Goal: Task Accomplishment & Management: Complete application form

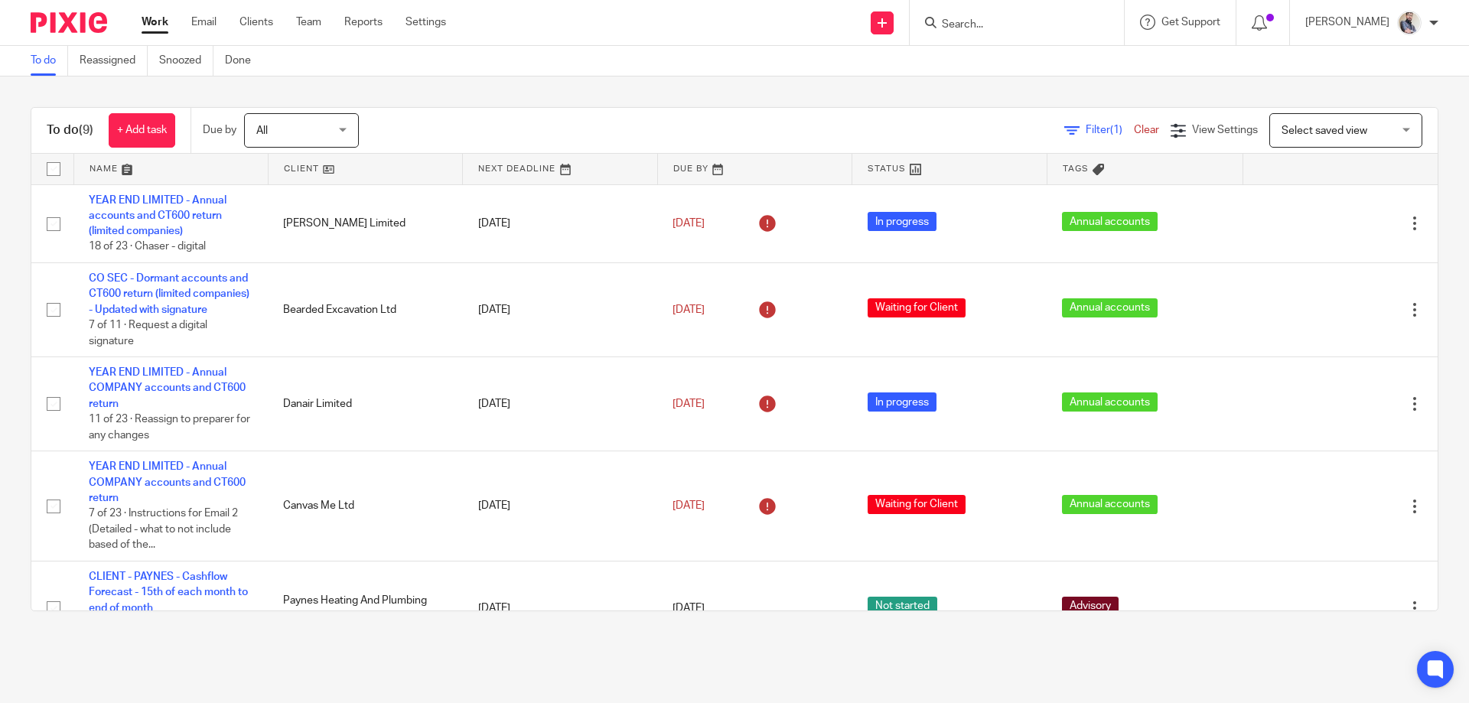
click at [993, 18] on input "Search" at bounding box center [1009, 25] width 138 height 14
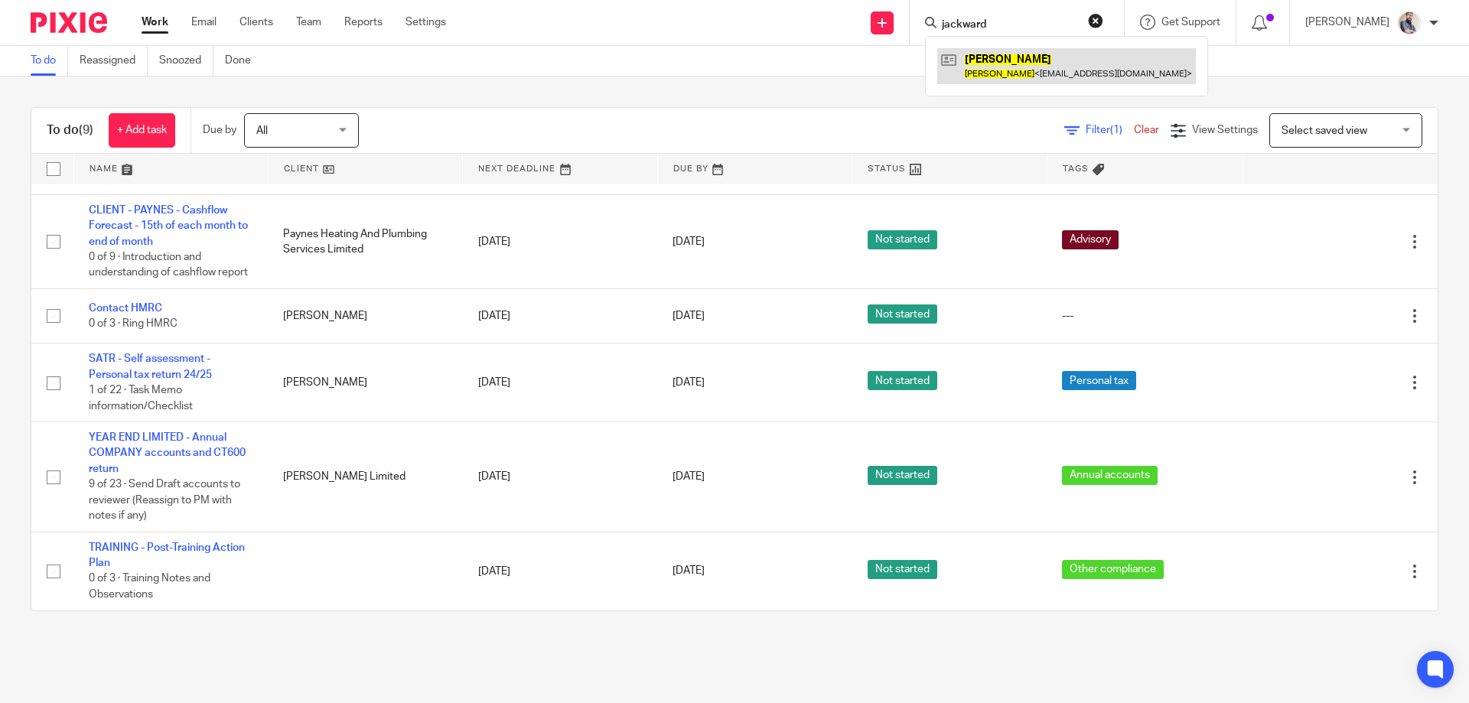
type input "jackward"
click at [1010, 48] on link at bounding box center [1066, 65] width 259 height 35
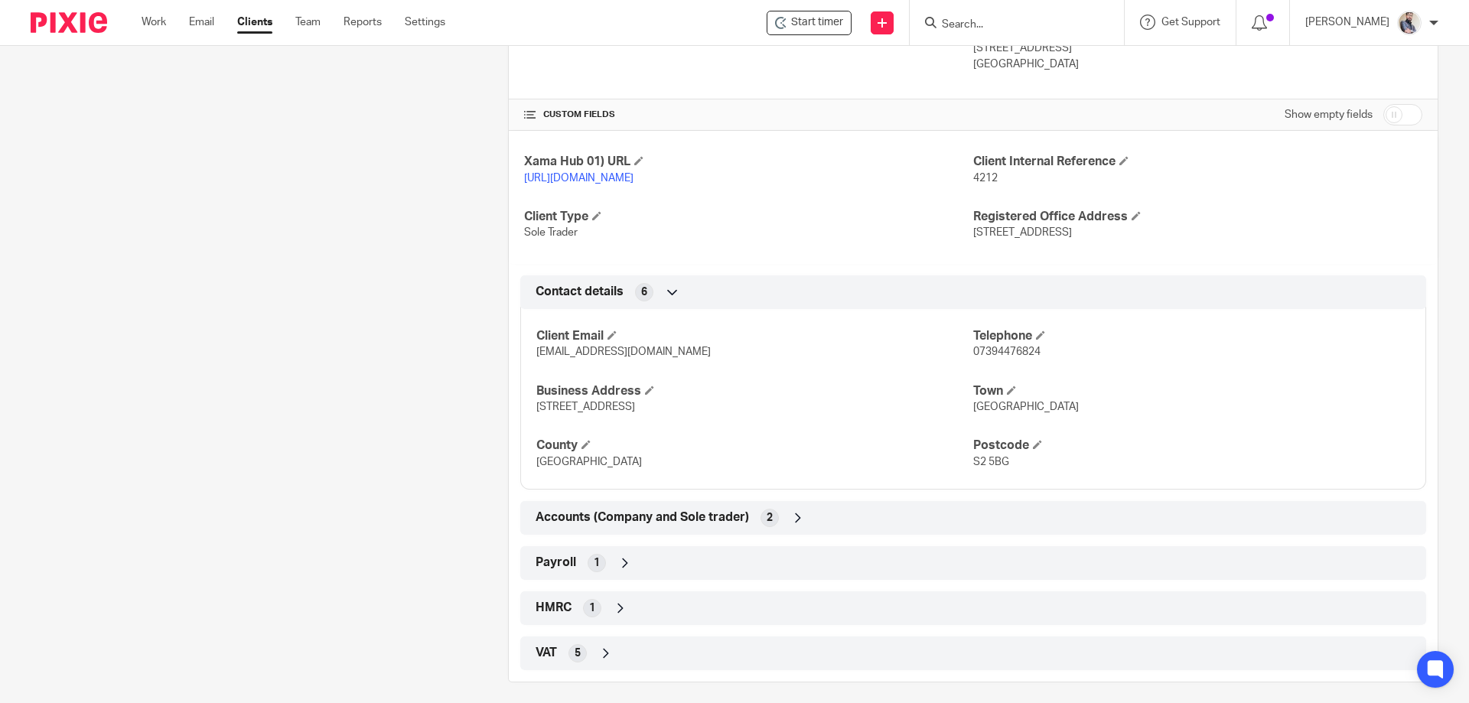
scroll to position [591, 0]
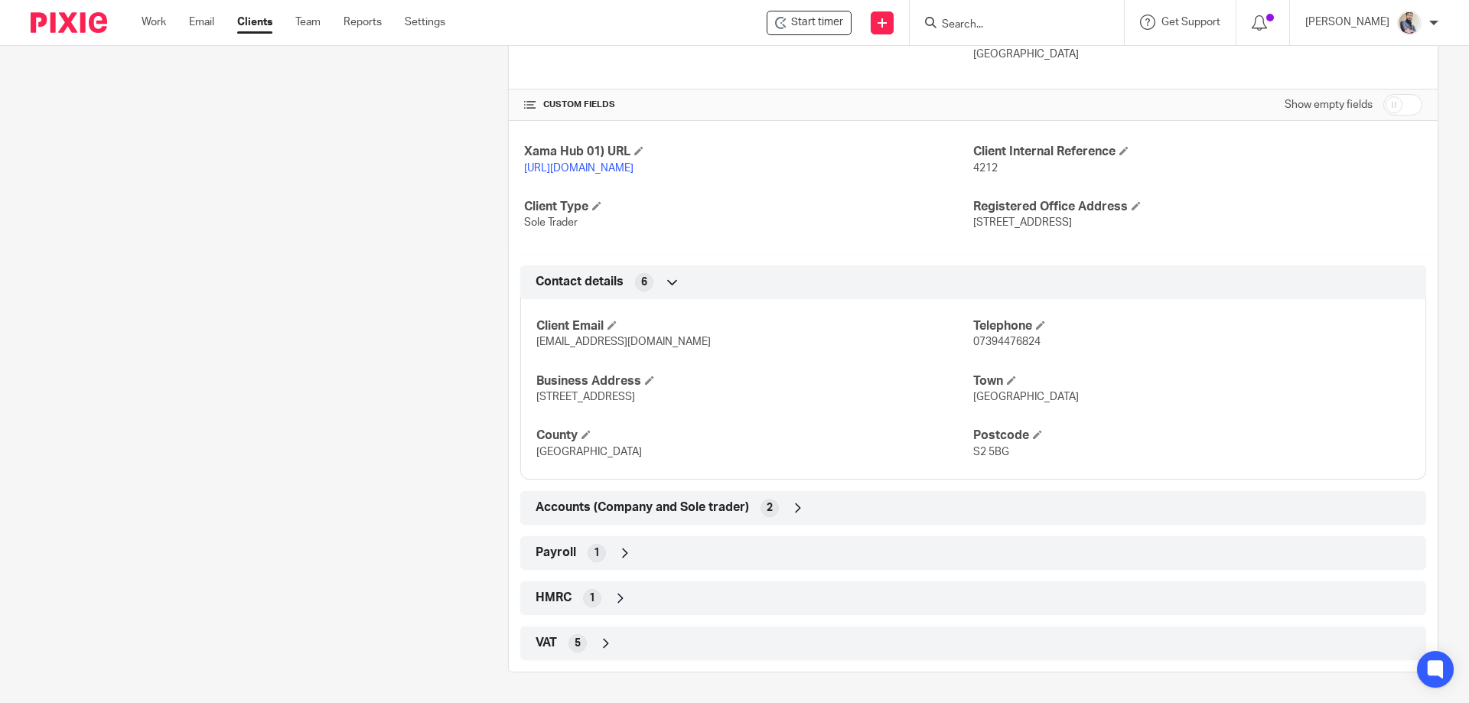
click at [661, 509] on span "Accounts (Company and Sole trader)" at bounding box center [641, 507] width 213 height 16
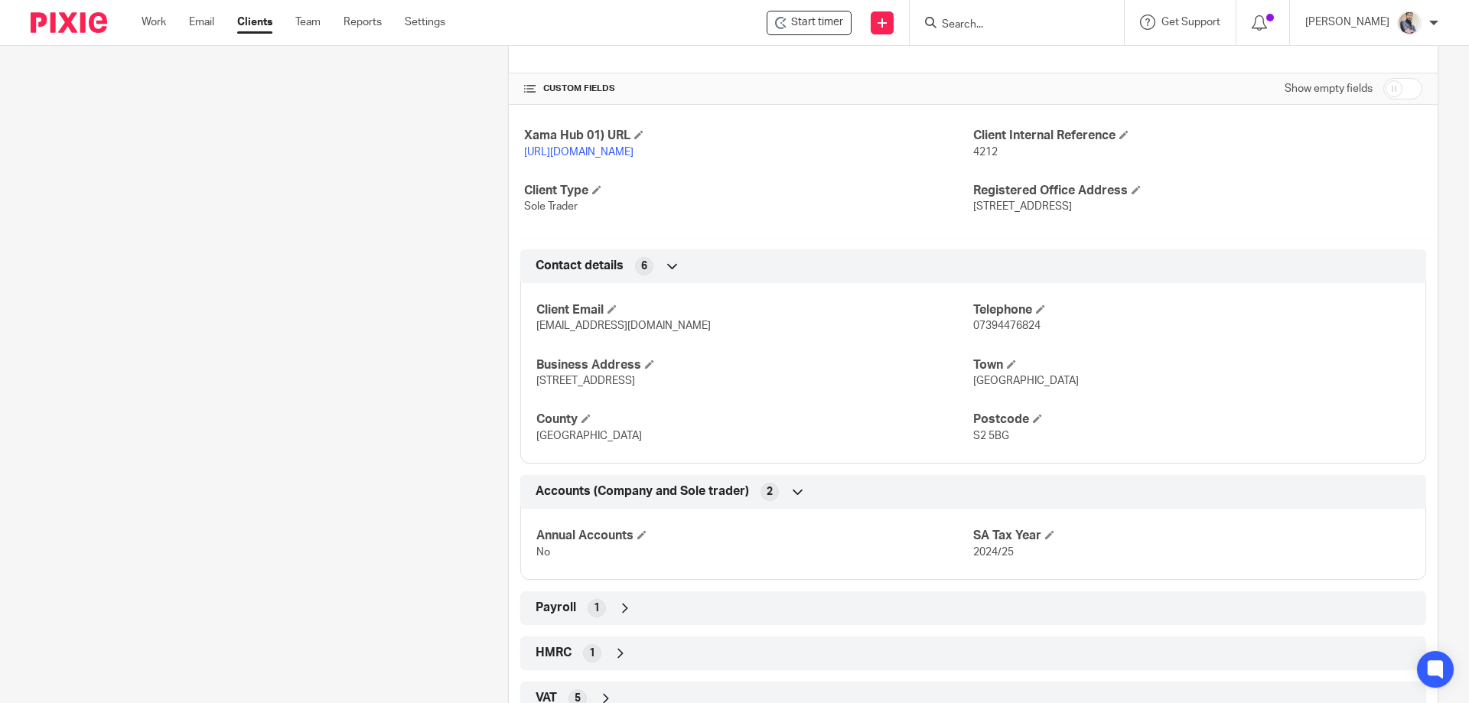
click at [661, 499] on span "Accounts (Company and Sole trader)" at bounding box center [641, 491] width 213 height 16
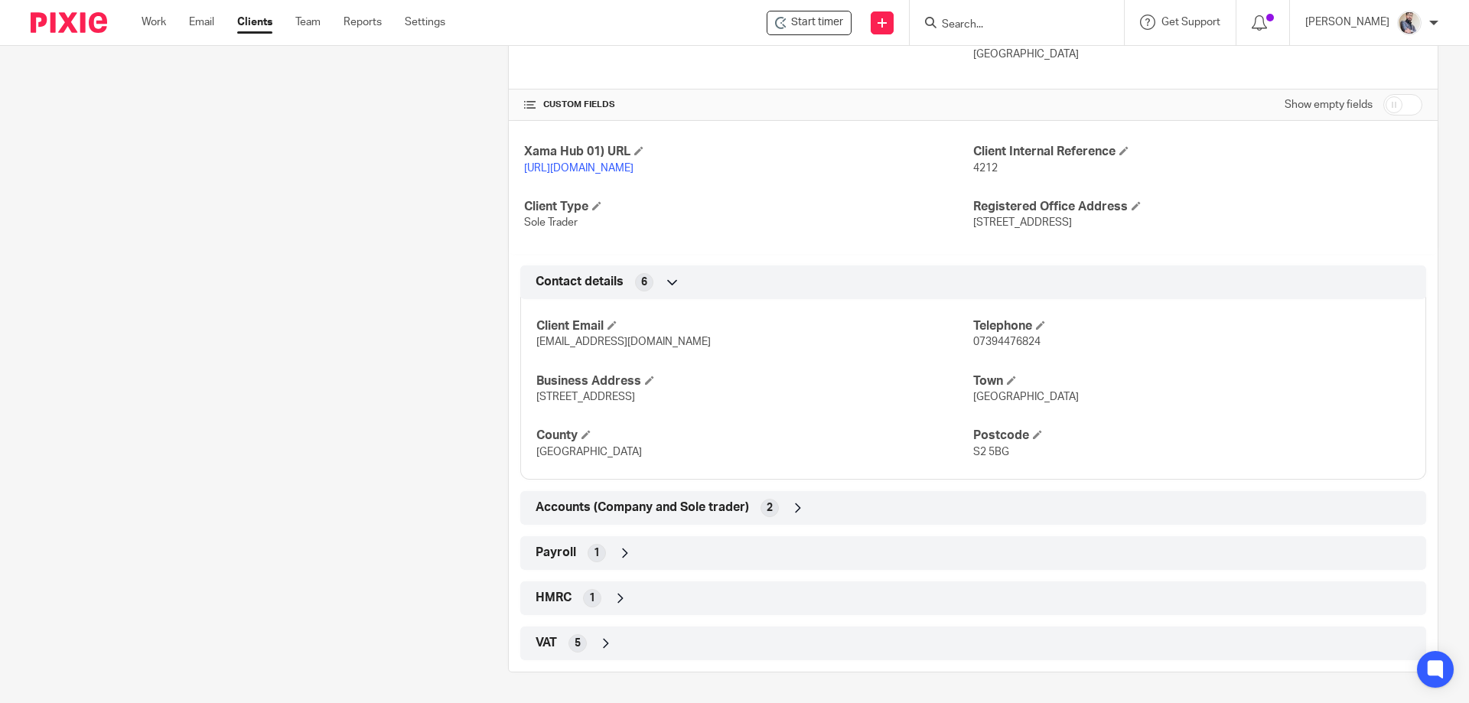
scroll to position [0, 0]
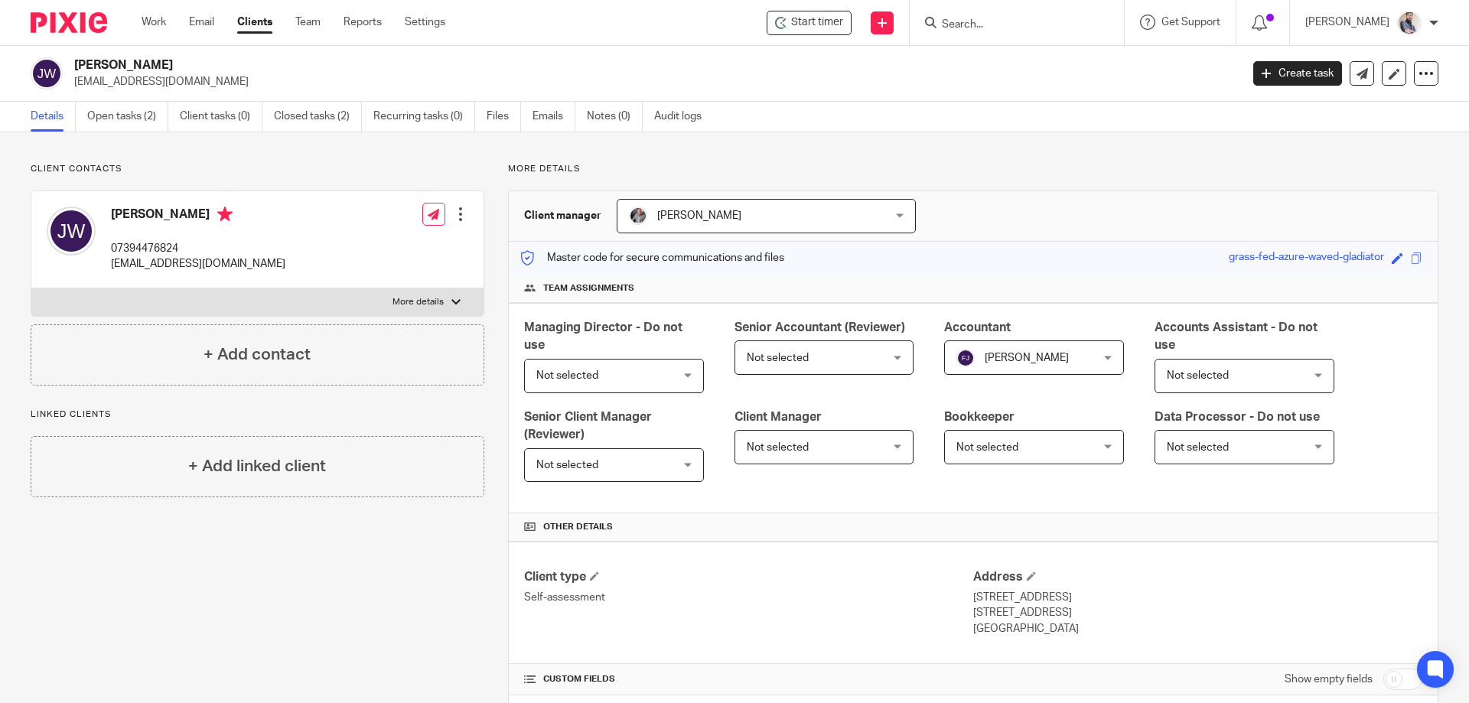
click at [1009, 30] on input "Search" at bounding box center [1009, 25] width 138 height 14
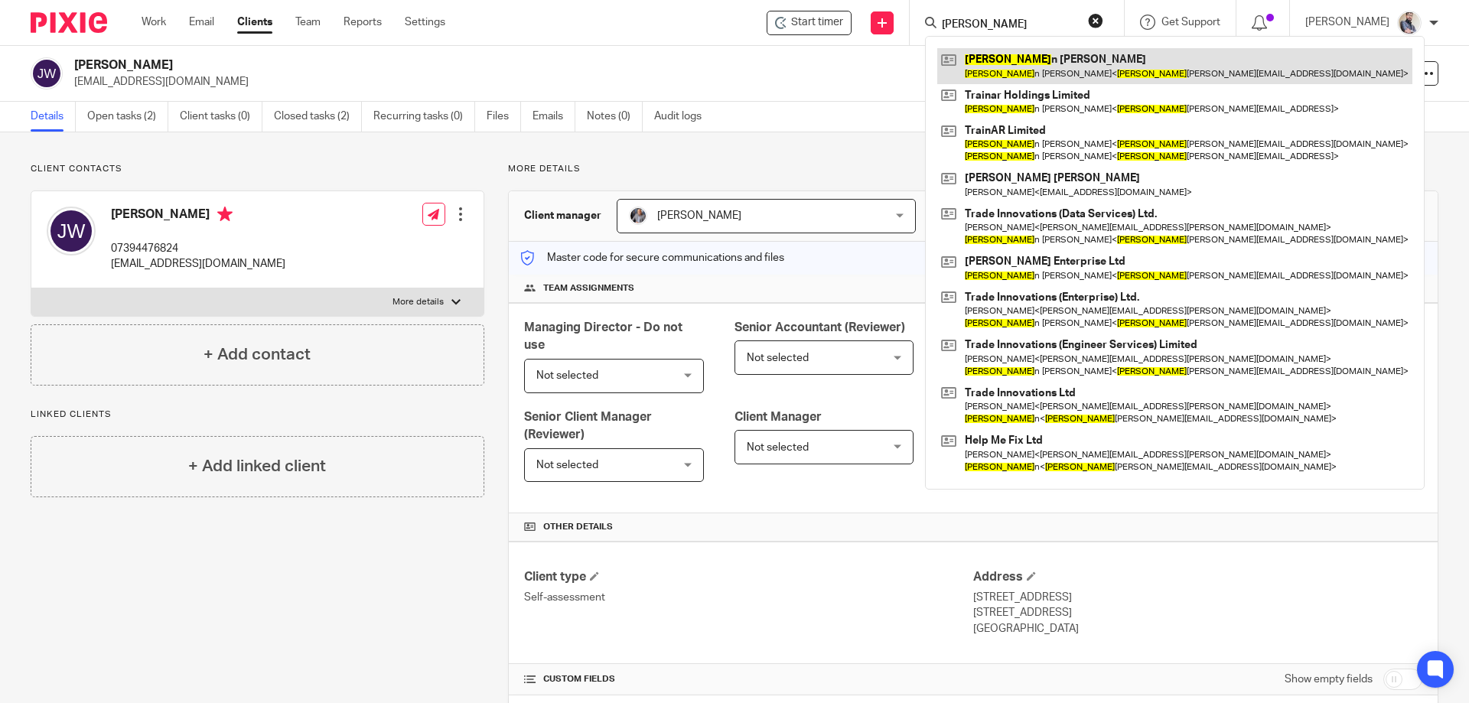
type input "[PERSON_NAME]"
click at [1010, 70] on link at bounding box center [1174, 65] width 475 height 35
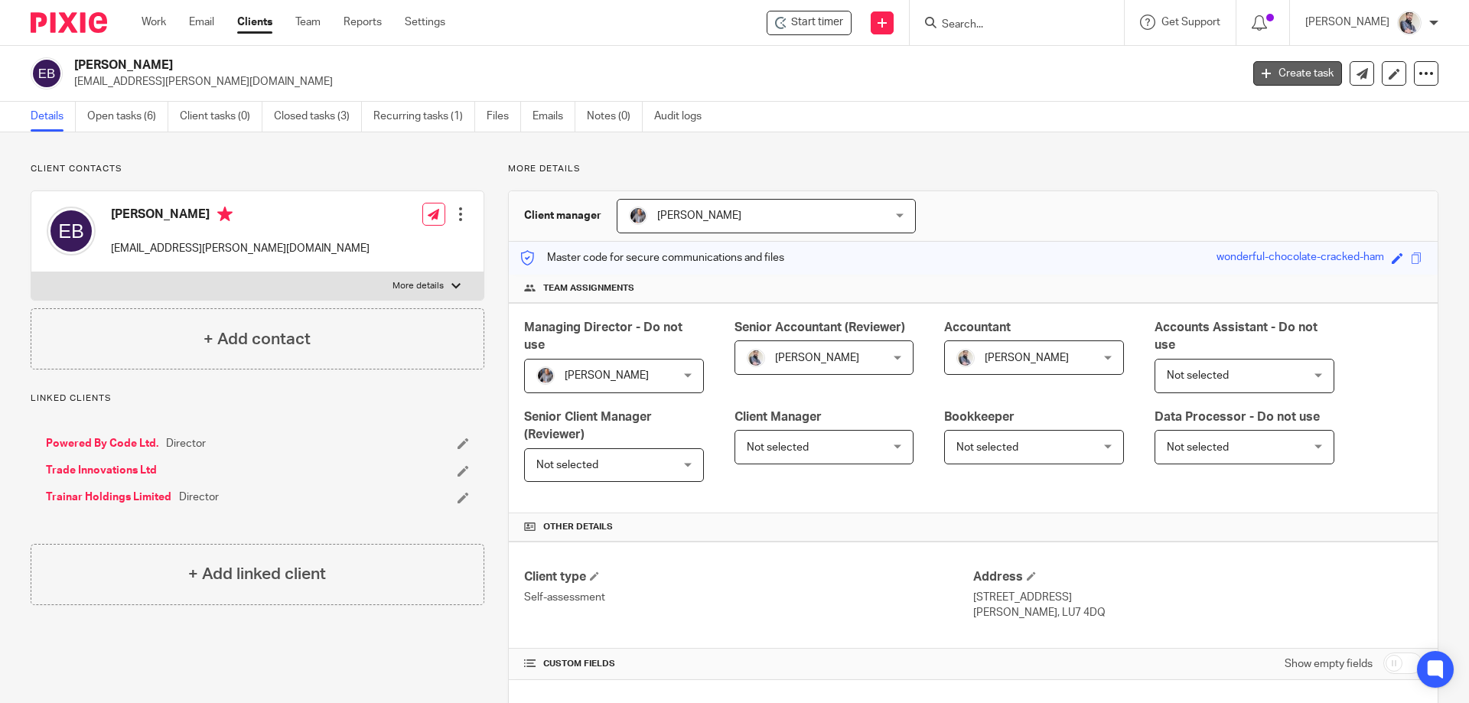
click at [1305, 80] on link "Create task" at bounding box center [1297, 73] width 89 height 24
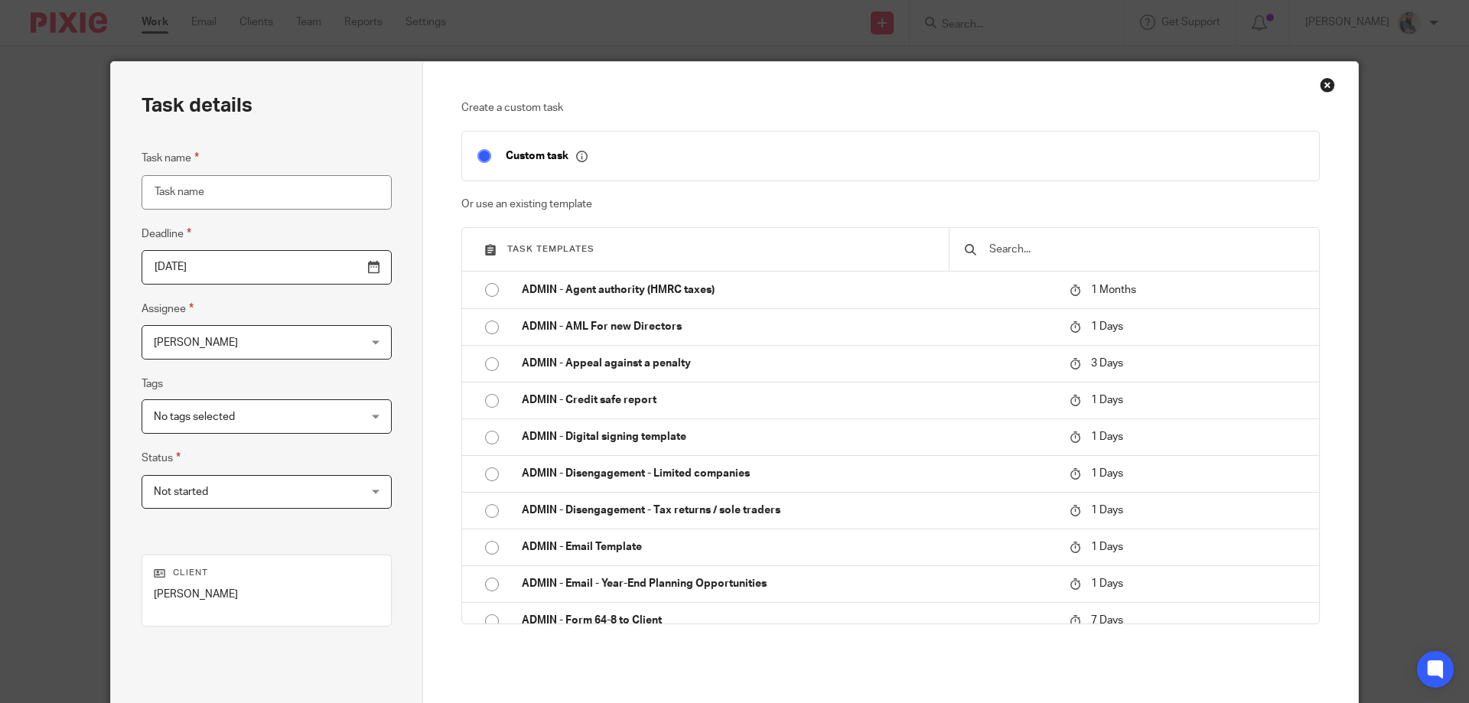
click at [1036, 249] on input "text" at bounding box center [1145, 249] width 316 height 17
click at [253, 194] on input "Task name" at bounding box center [267, 192] width 250 height 34
type input "w"
click at [1054, 246] on input "text" at bounding box center [1145, 249] width 316 height 17
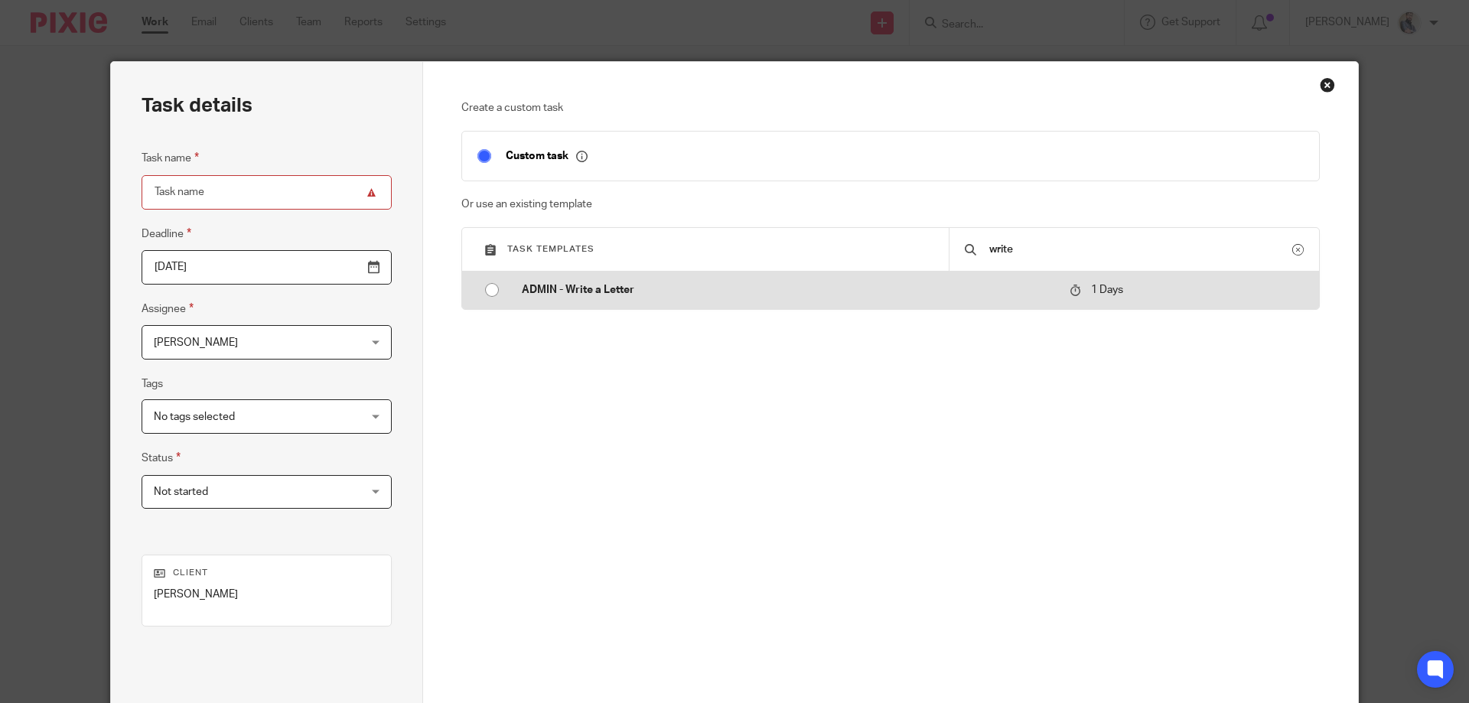
type input "write"
click at [487, 294] on input "radio" at bounding box center [491, 289] width 29 height 29
type input "2025-09-16"
type input "ADMIN - Write a Letter"
checkbox input "false"
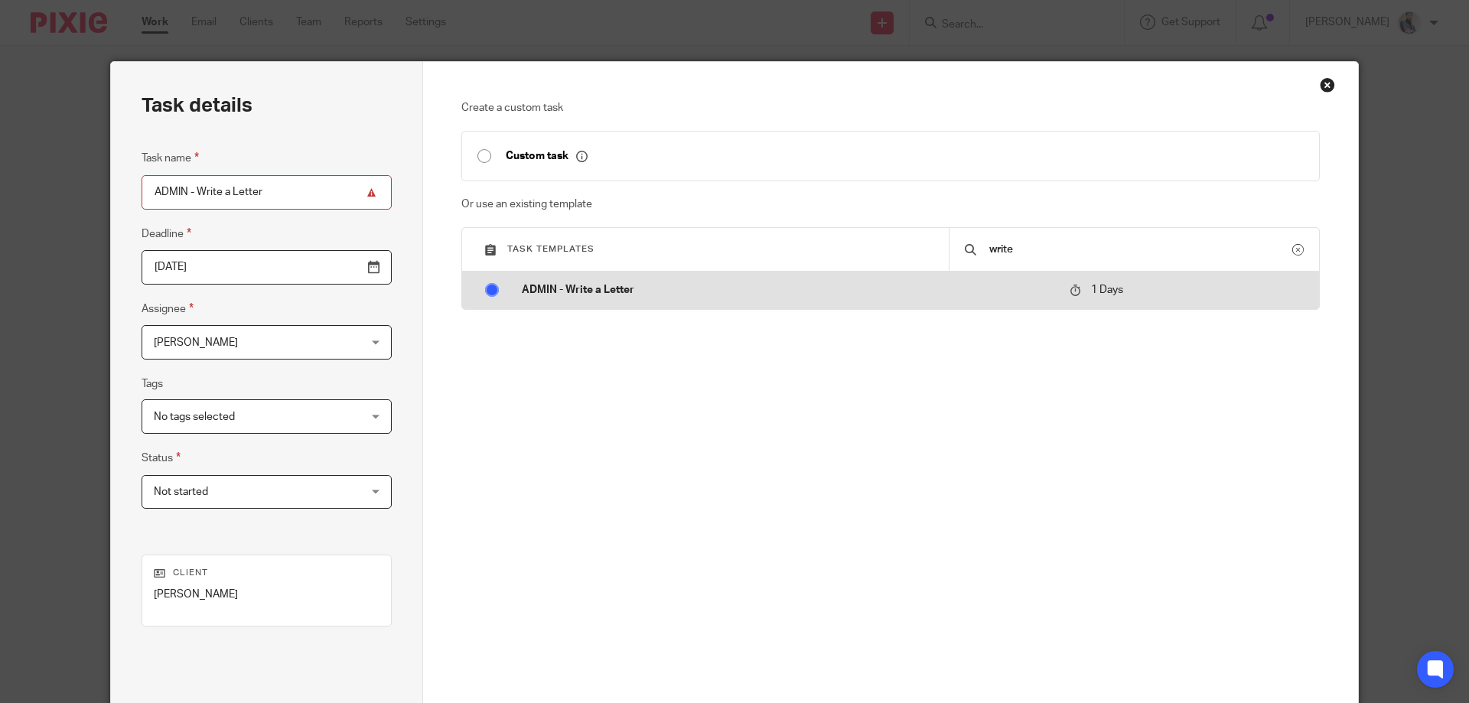
radio input "false"
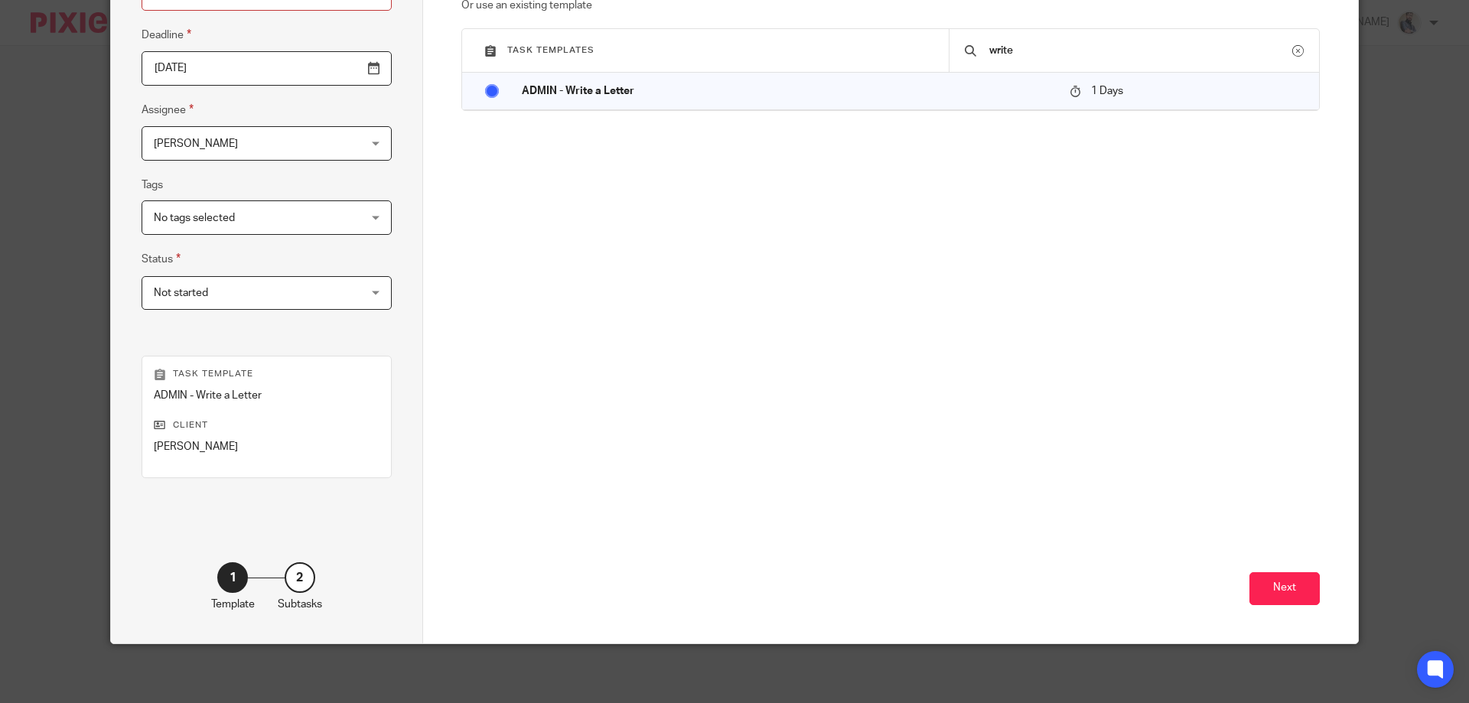
scroll to position [201, 0]
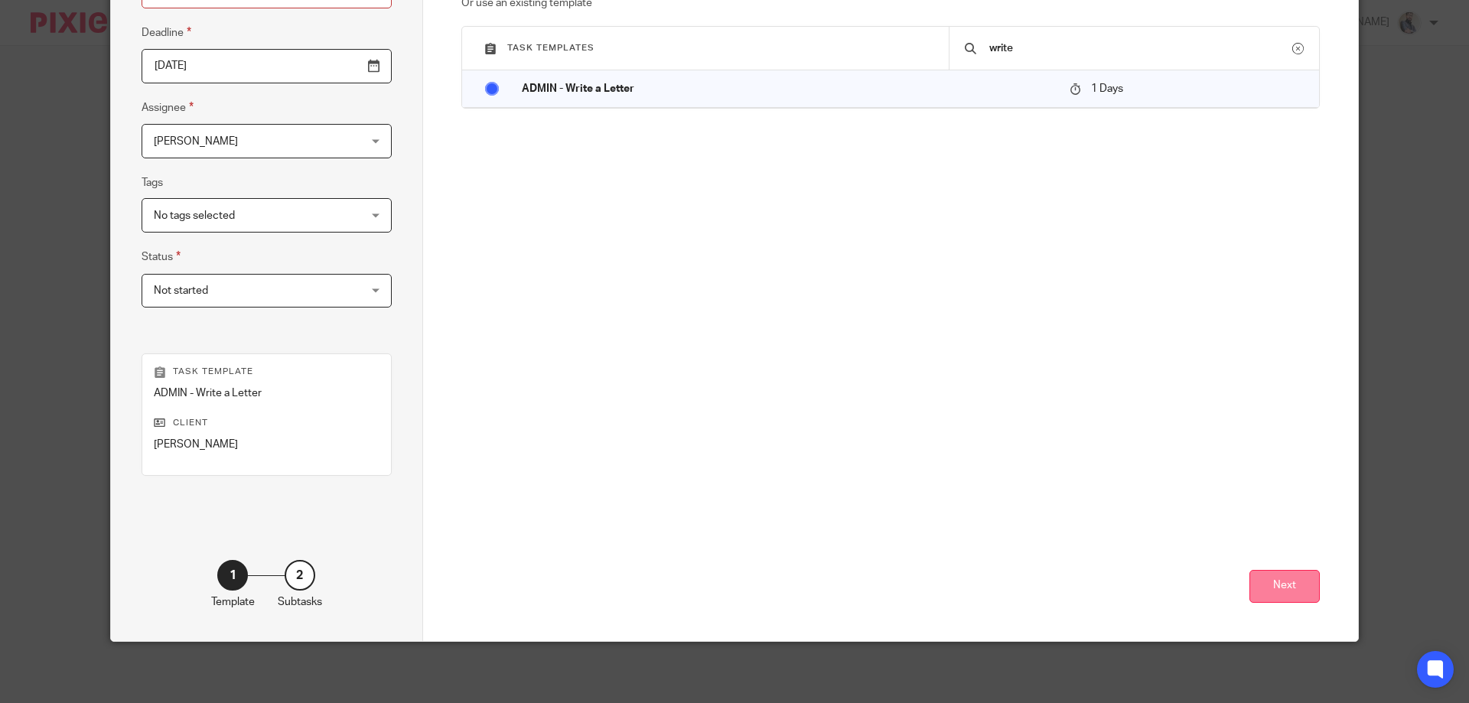
click at [1285, 587] on button "Next" at bounding box center [1284, 586] width 70 height 33
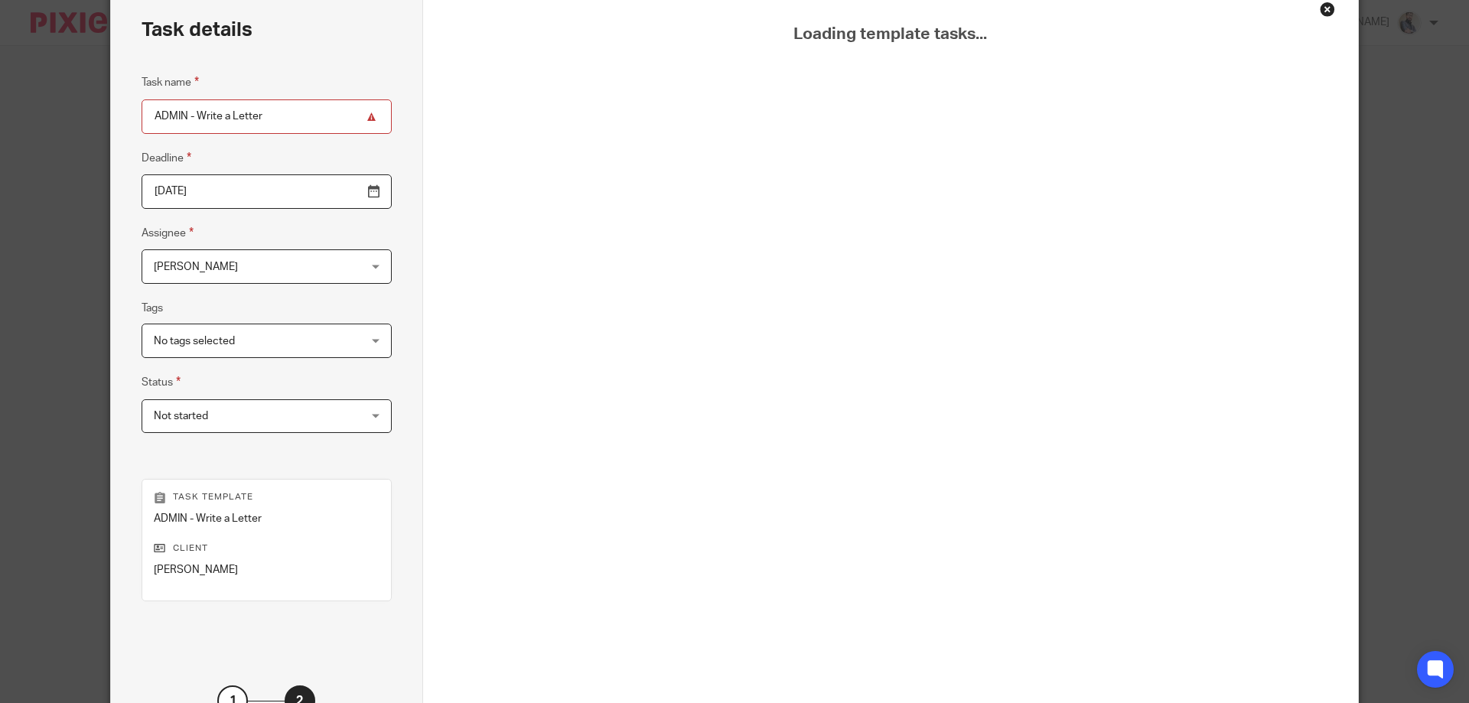
scroll to position [0, 0]
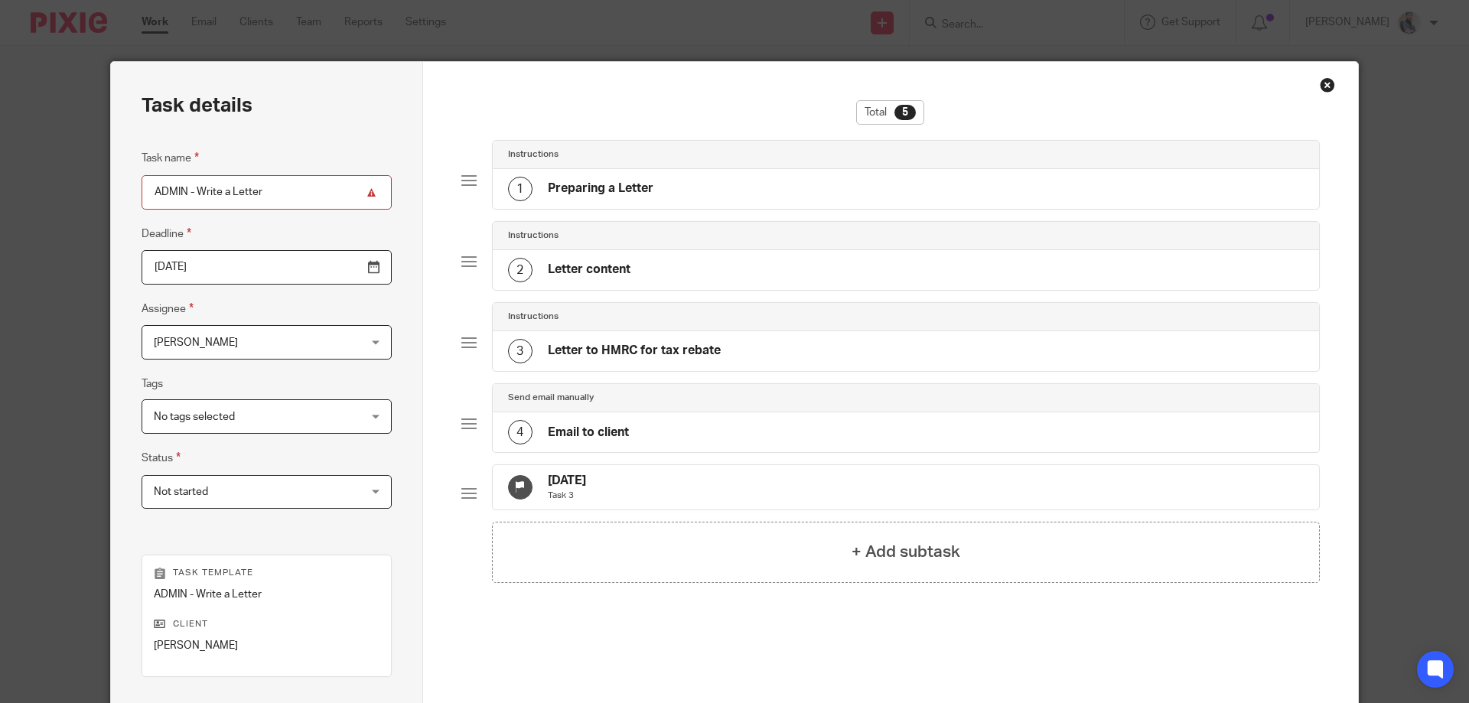
click at [191, 411] on span "No tags selected" at bounding box center [249, 416] width 190 height 32
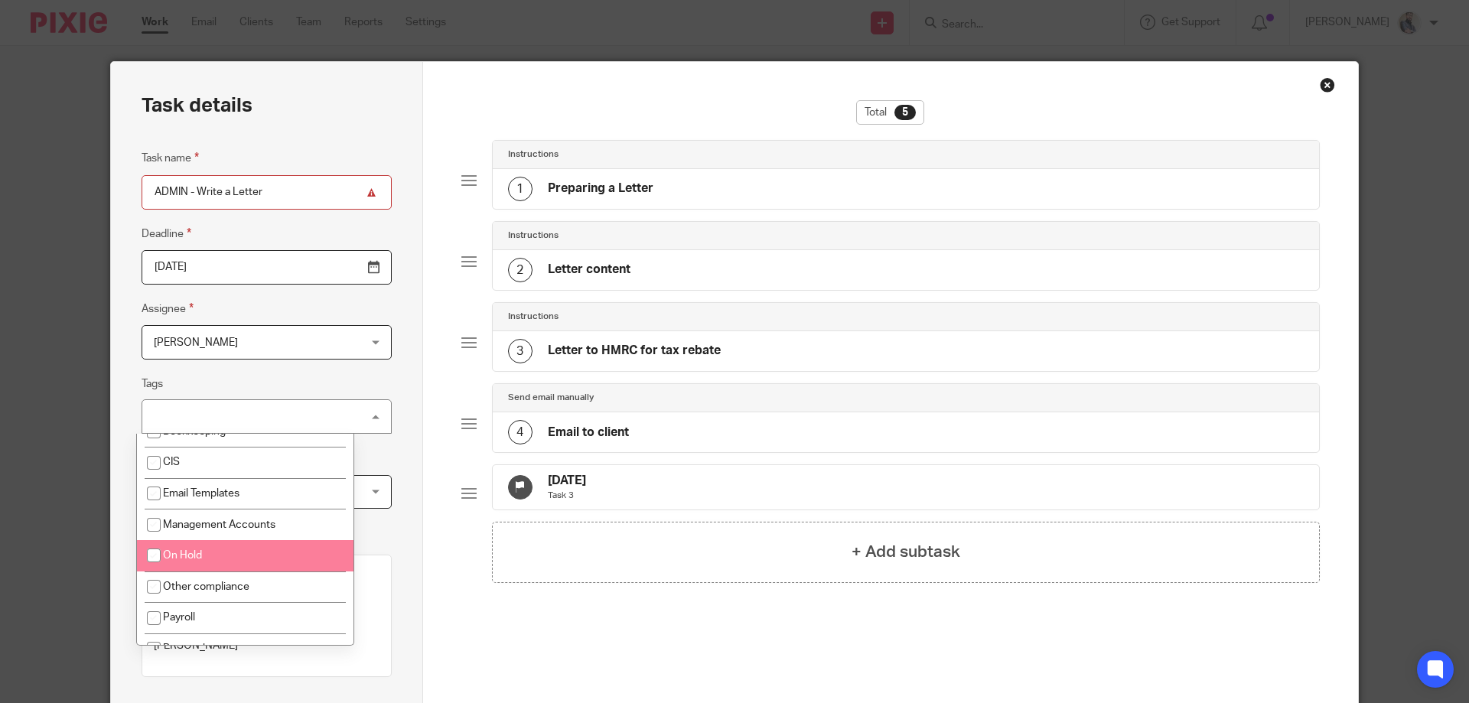
scroll to position [306, 0]
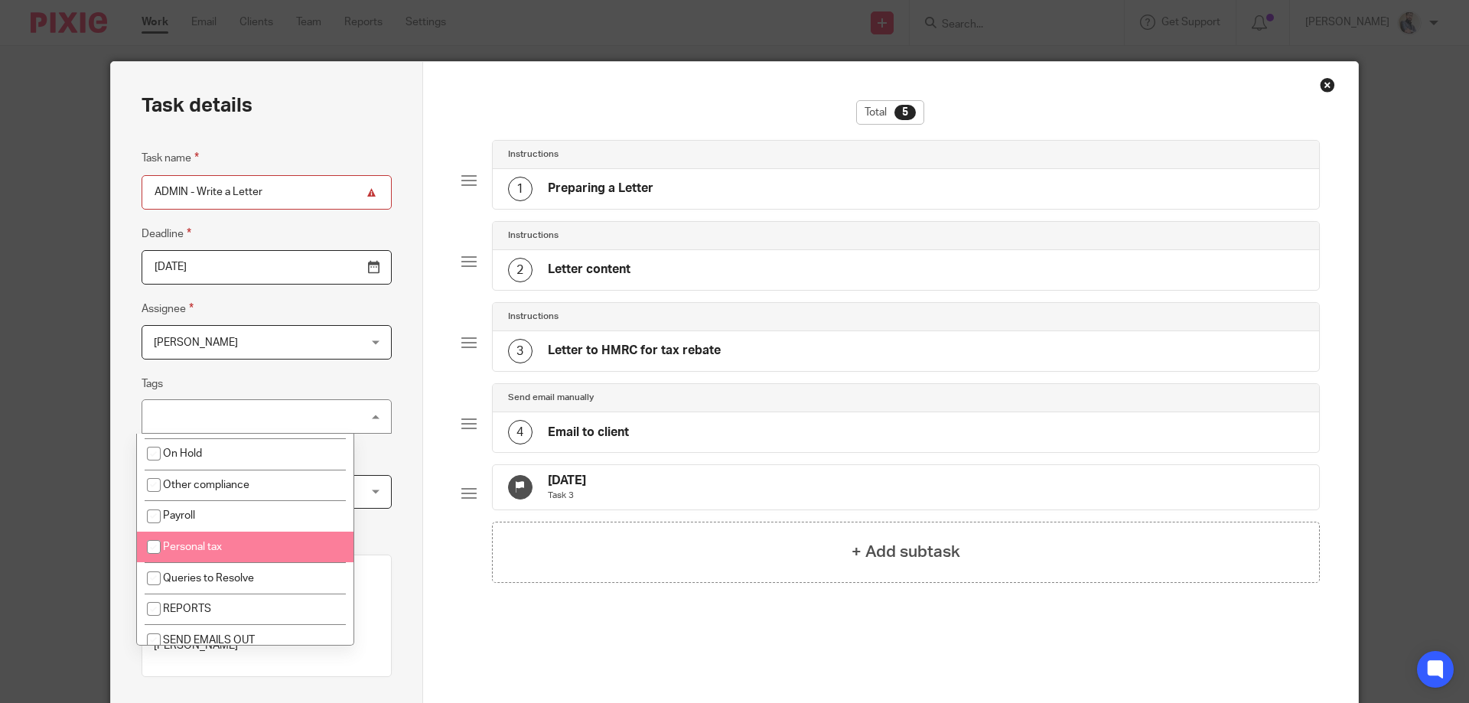
click at [212, 546] on span "Personal tax" at bounding box center [192, 547] width 59 height 11
checkbox input "true"
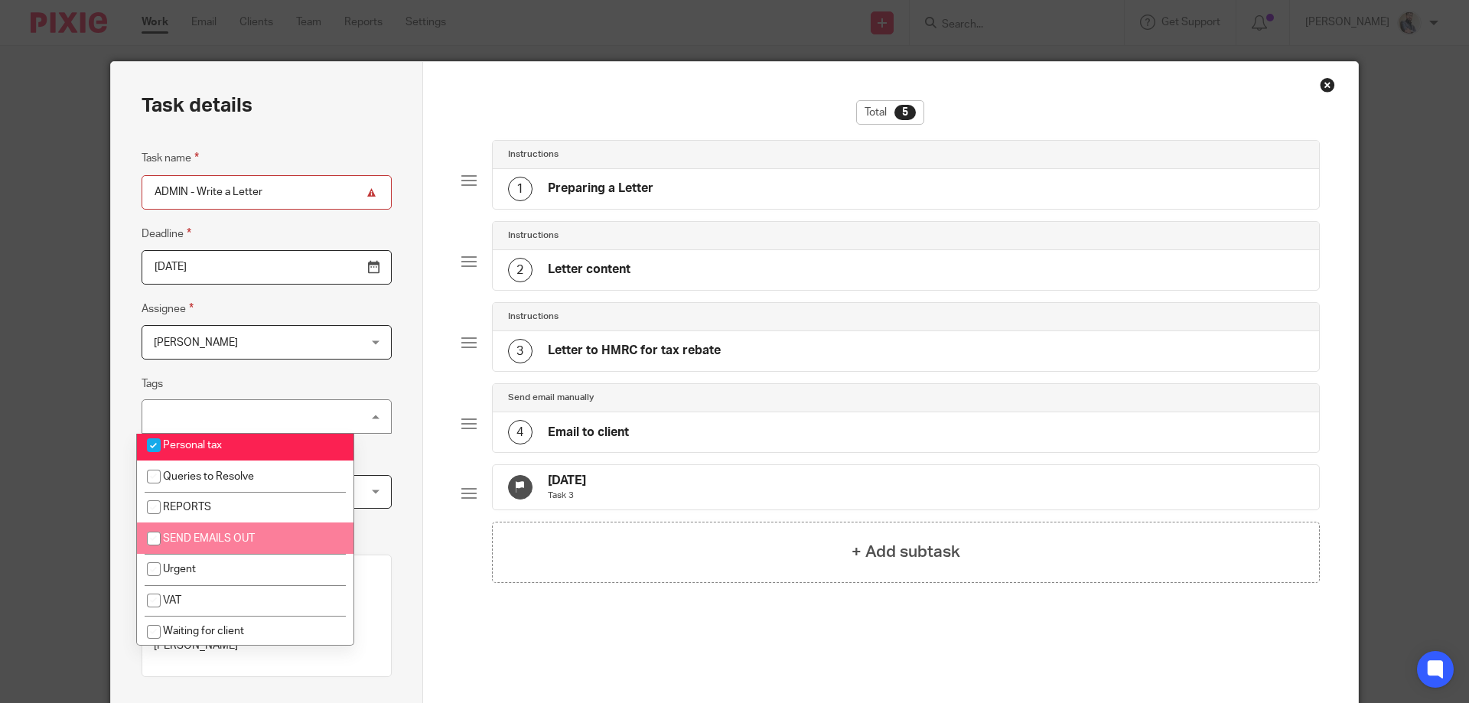
scroll to position [410, 0]
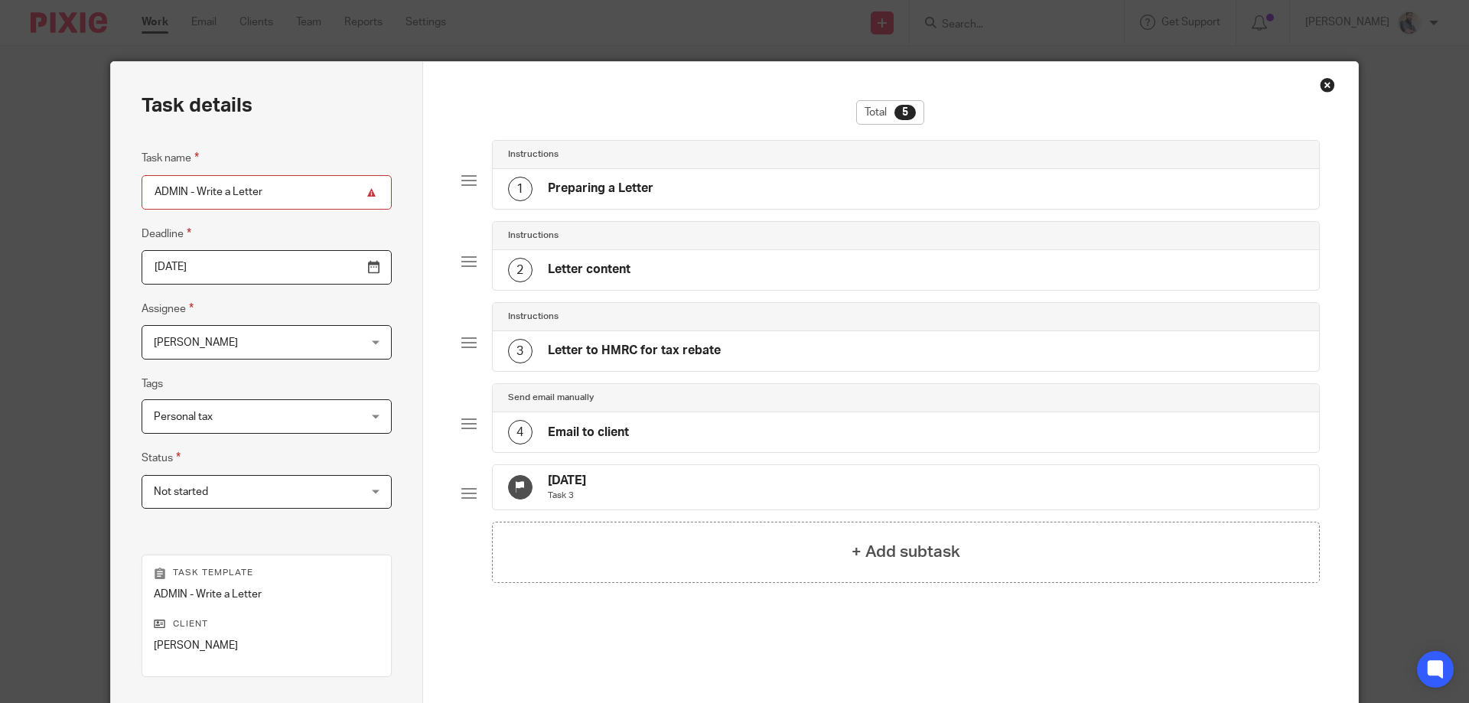
click at [47, 418] on div "Task details Task name ADMIN - Write a Letter Deadline 2025-09-16 Assignee Inam…" at bounding box center [734, 351] width 1469 height 703
click at [154, 336] on span "[PERSON_NAME]" at bounding box center [249, 342] width 190 height 32
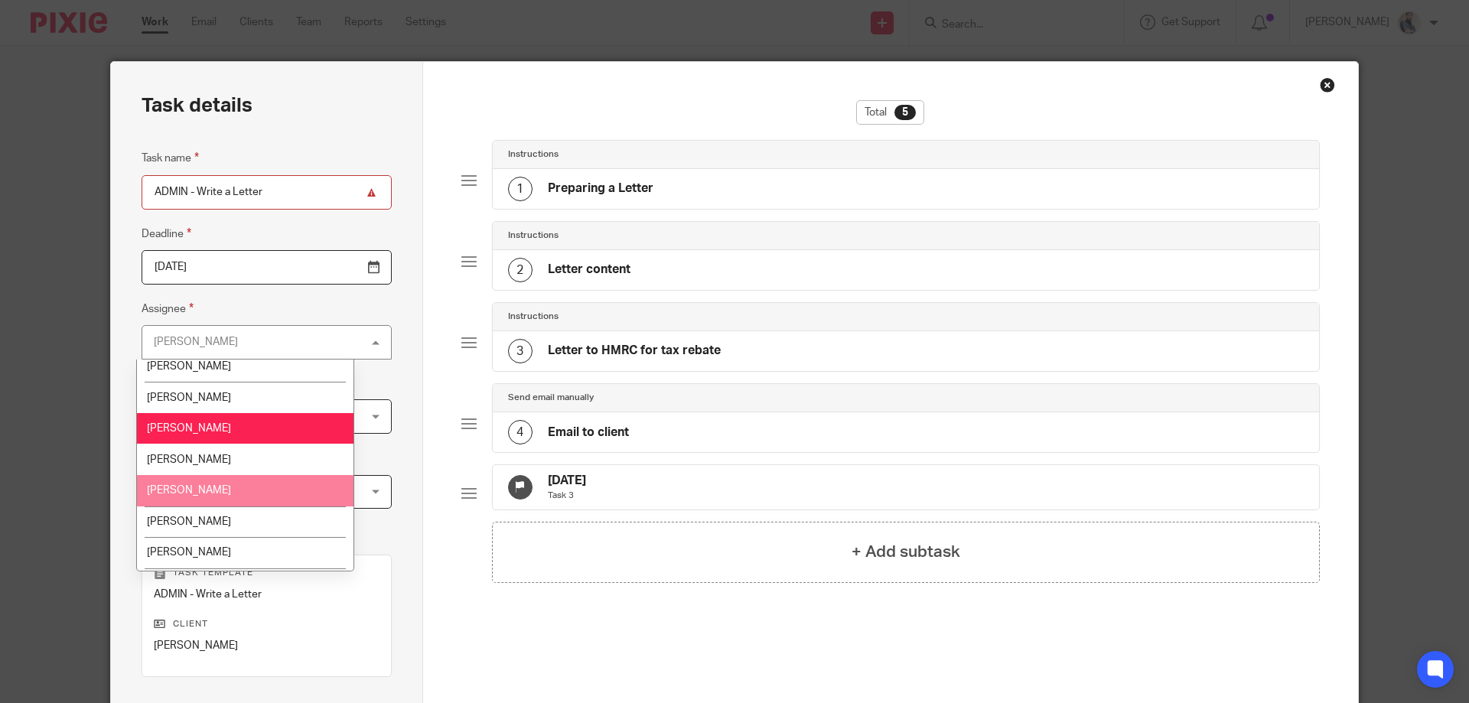
scroll to position [204, 0]
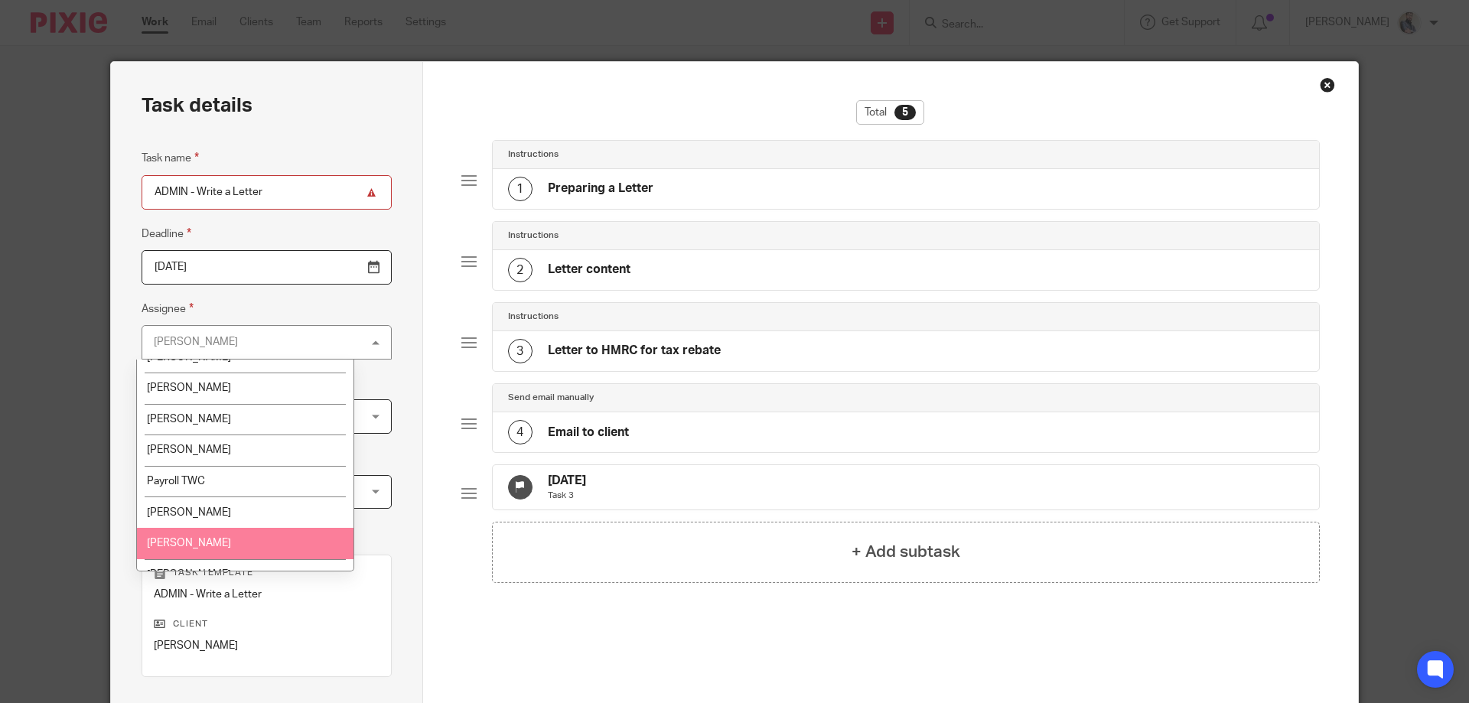
click at [174, 535] on li "[PERSON_NAME]" at bounding box center [245, 543] width 216 height 31
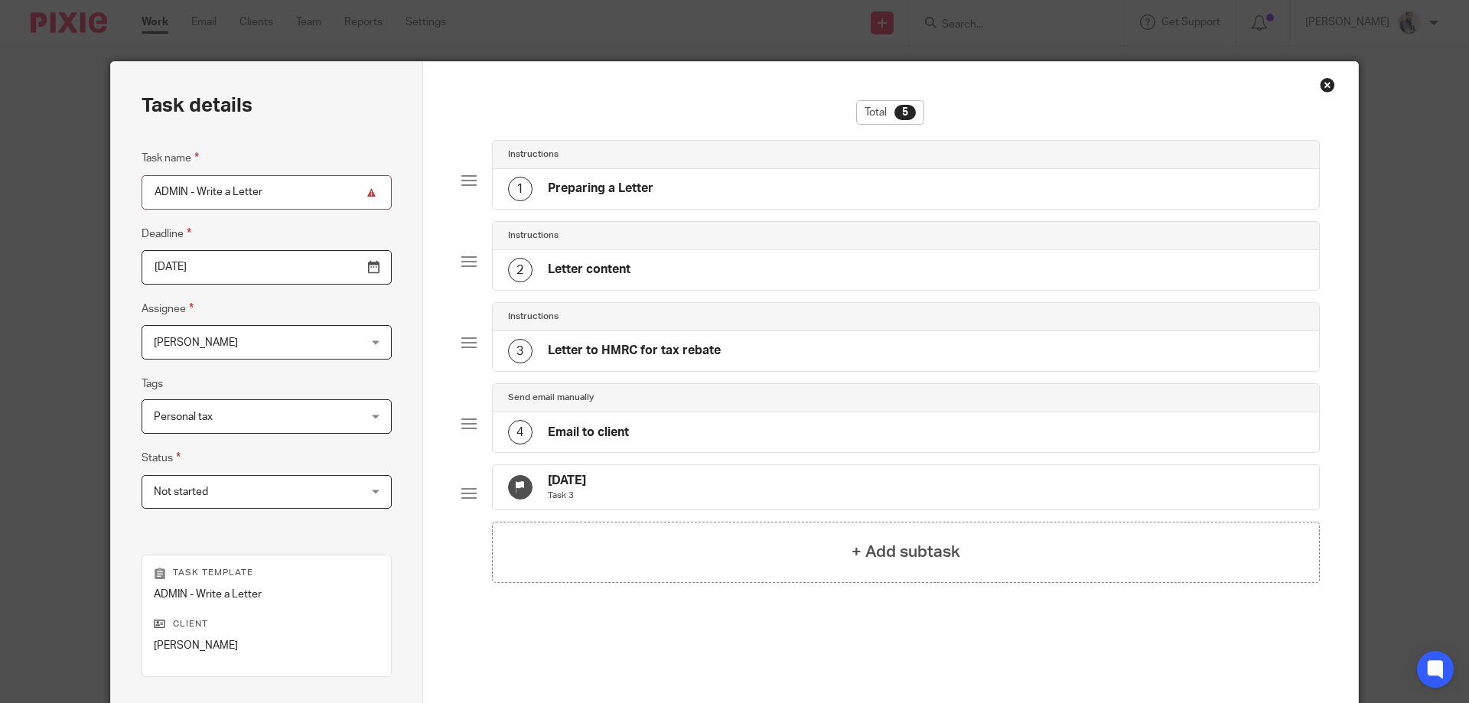
click at [67, 476] on div "Task details Task name ADMIN - Write a Letter Deadline 2025-09-16 Assignee Qasi…" at bounding box center [734, 351] width 1469 height 703
click at [610, 182] on h4 "Preparing a Letter" at bounding box center [601, 189] width 106 height 16
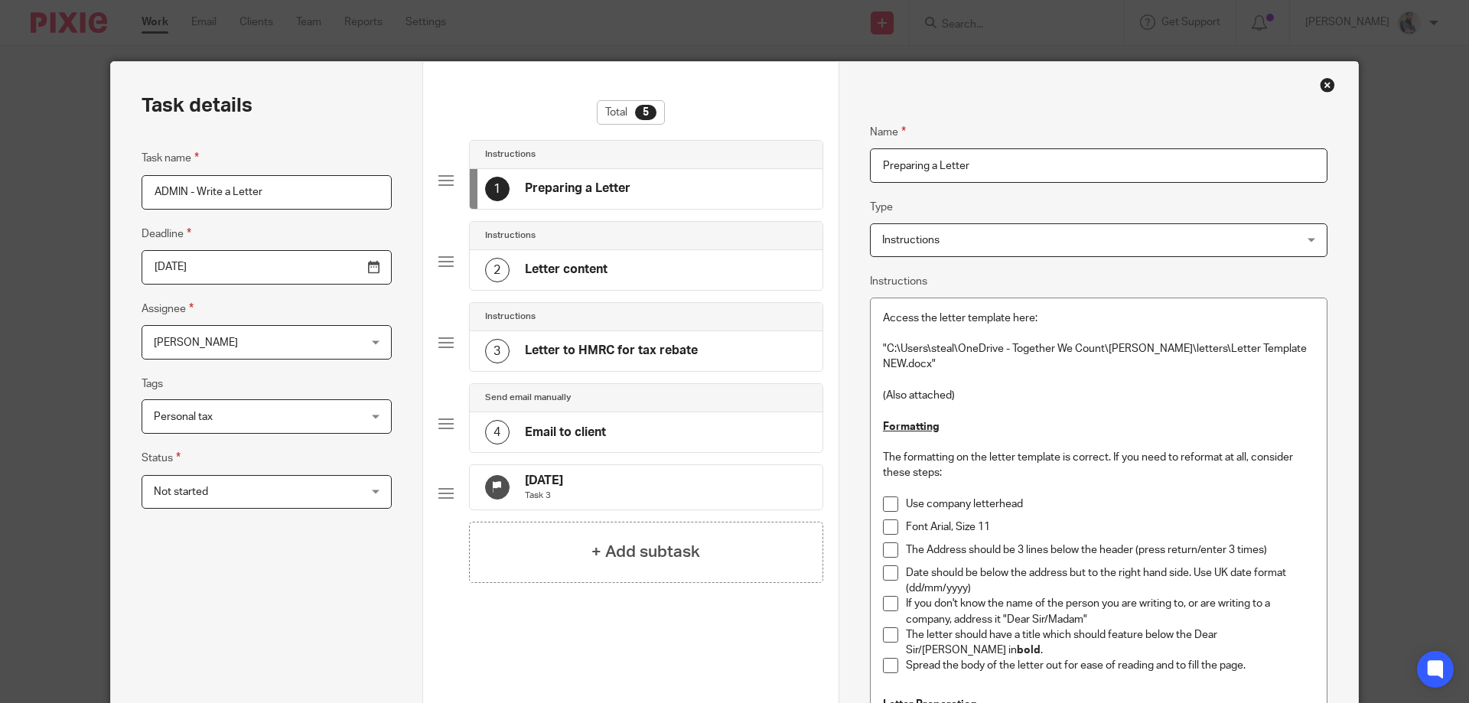
click at [590, 278] on div "2 Letter content" at bounding box center [546, 270] width 122 height 24
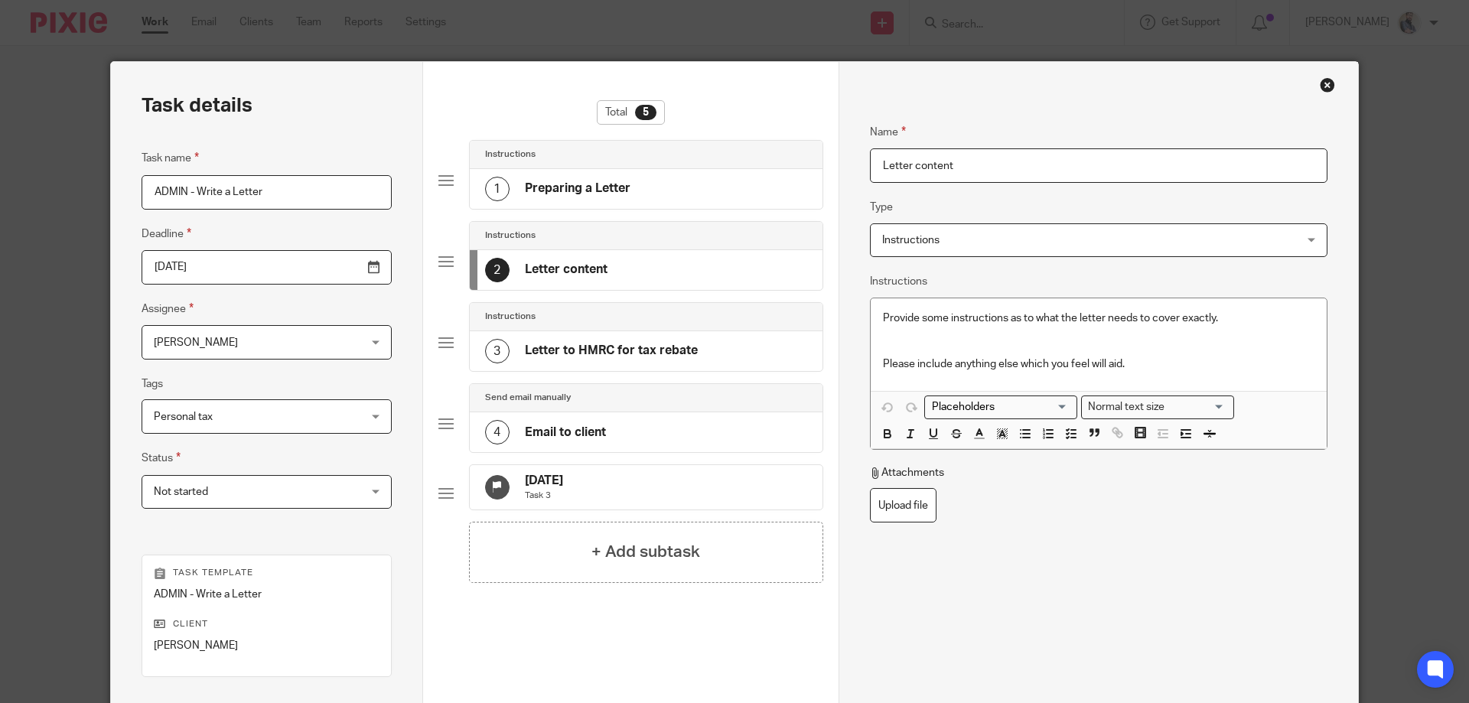
click at [919, 350] on p at bounding box center [1098, 341] width 431 height 31
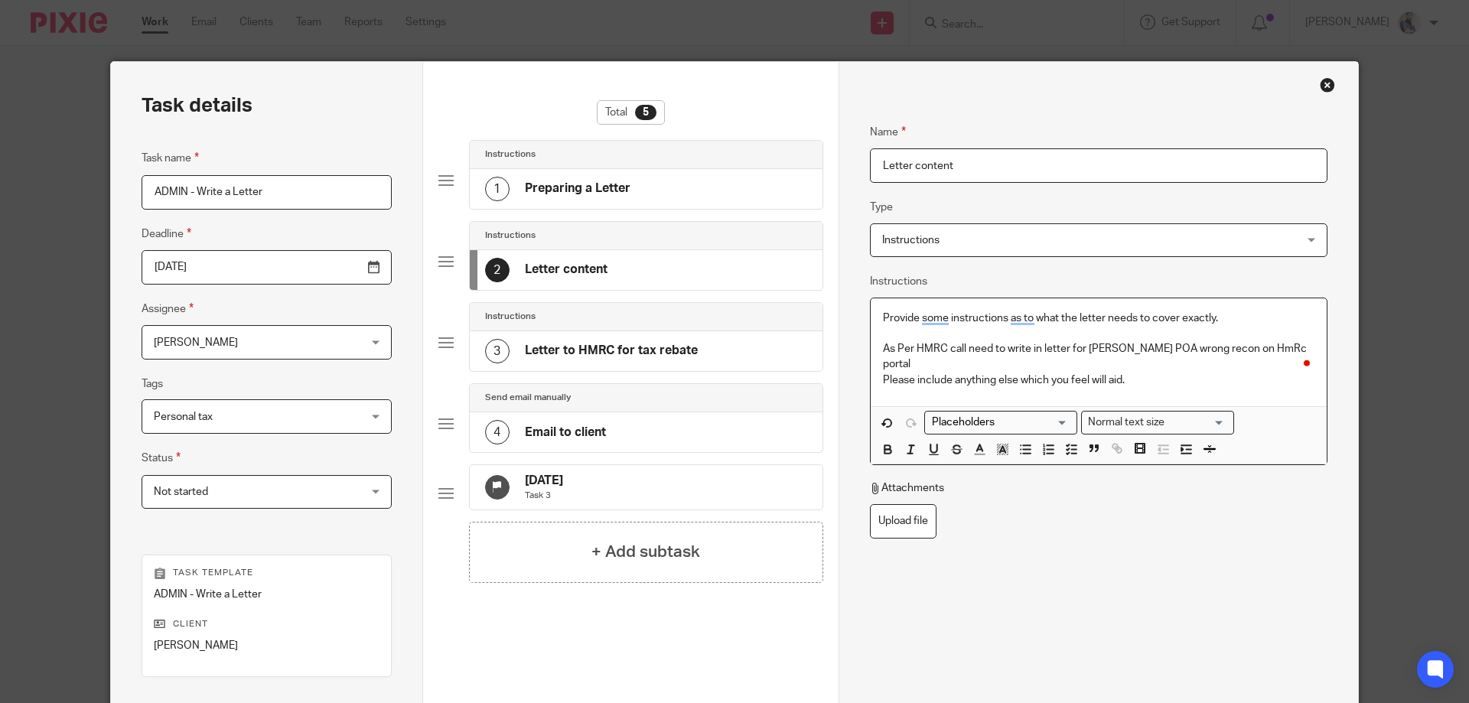
scroll to position [201, 0]
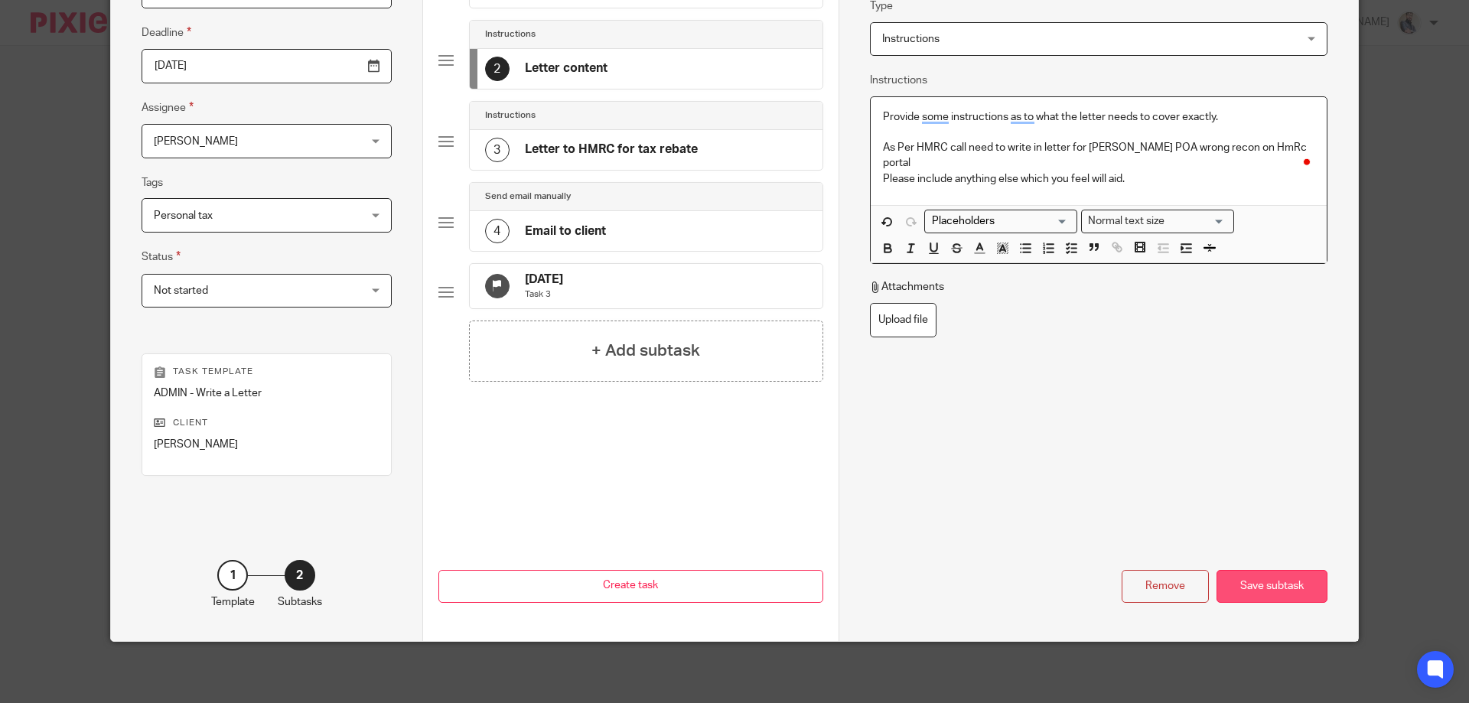
click at [1287, 595] on div "Save subtask" at bounding box center [1271, 586] width 111 height 33
